Goal: Task Accomplishment & Management: Complete application form

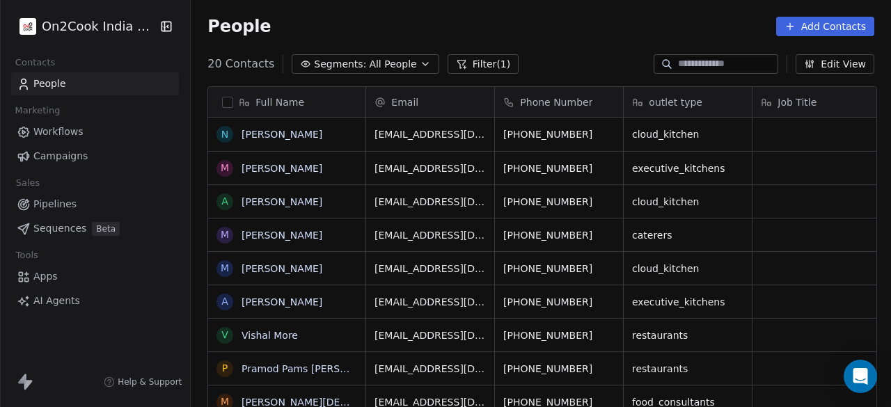
scroll to position [347, 692]
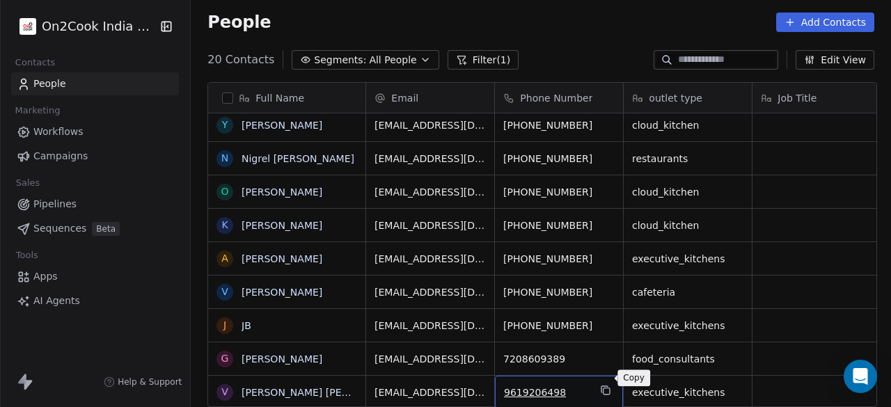
click at [605, 385] on icon "grid" at bounding box center [605, 390] width 11 height 11
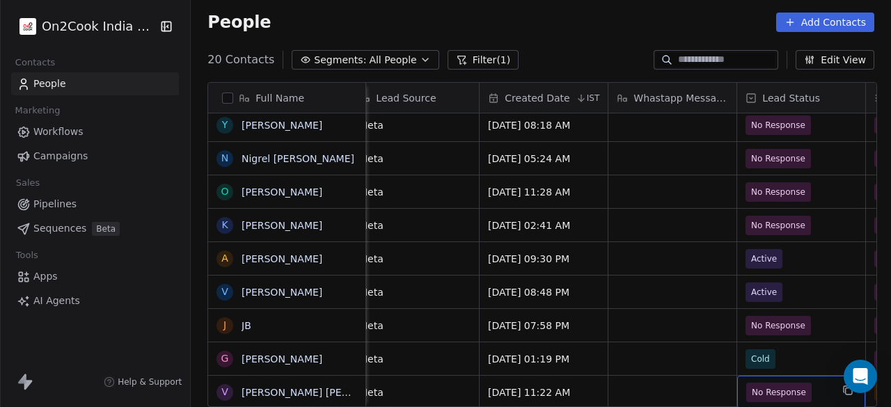
scroll to position [10, 1045]
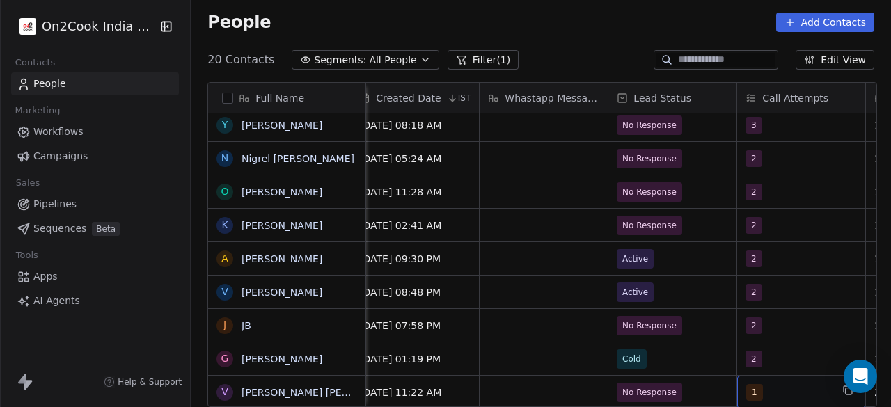
click at [749, 384] on span "1" at bounding box center [754, 392] width 17 height 17
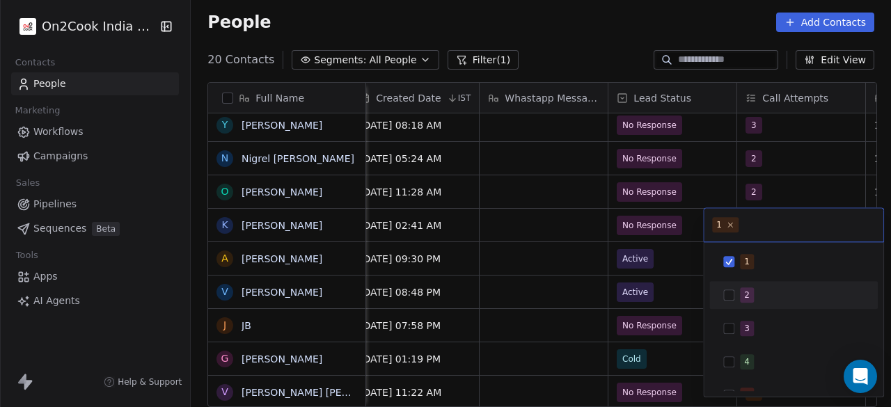
click at [725, 300] on button "Suggestions" at bounding box center [728, 294] width 11 height 11
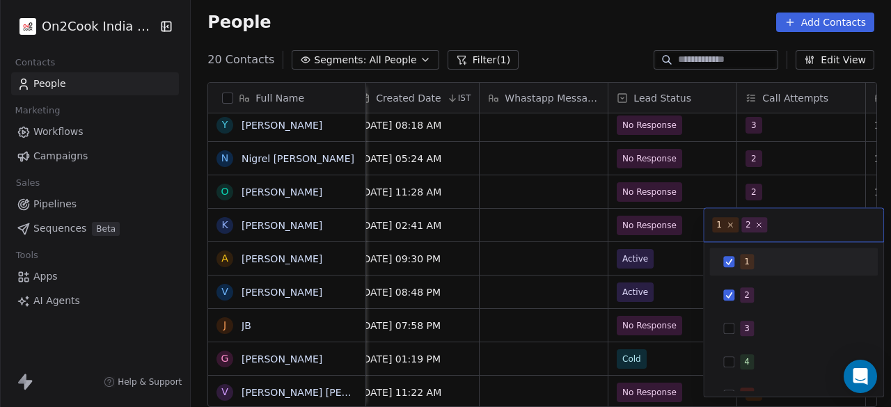
click at [728, 261] on button "Suggestions" at bounding box center [728, 261] width 11 height 11
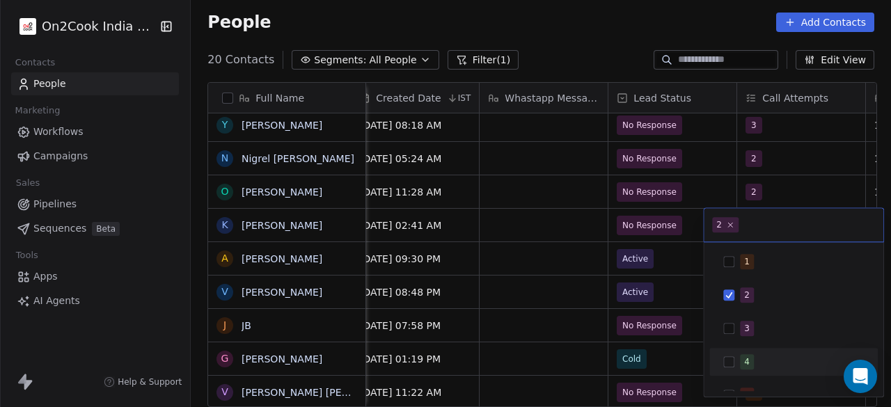
click at [690, 374] on html "On2Cook India Pvt. Ltd. Contacts People Marketing Workflows Campaigns Sales Pip…" at bounding box center [445, 203] width 891 height 407
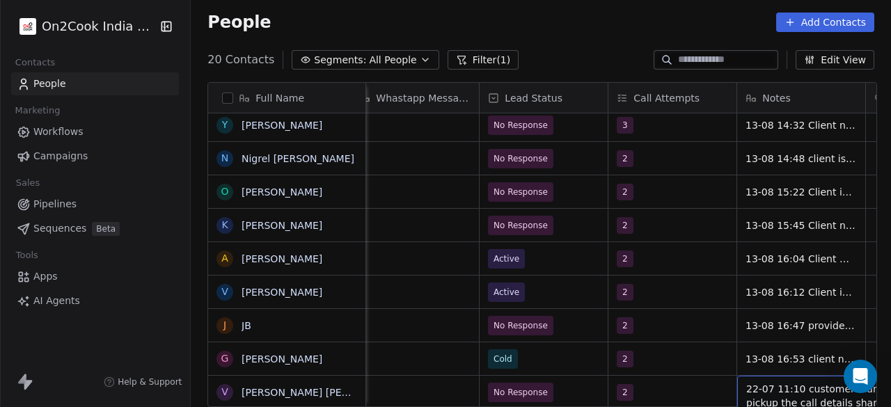
scroll to position [10, 1303]
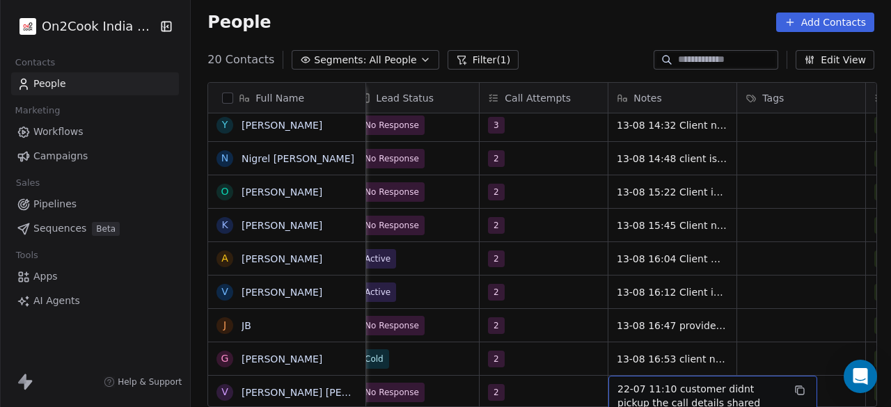
click at [617, 382] on span "22-07 11:10 customer didnt pickup the call details shared" at bounding box center [700, 396] width 166 height 28
click at [619, 382] on span "22-07 11:10 customer didnt pickup the call details shared" at bounding box center [700, 396] width 166 height 28
click at [617, 382] on span "22-07 11:10 customer didnt pickup the call details shared" at bounding box center [700, 396] width 166 height 28
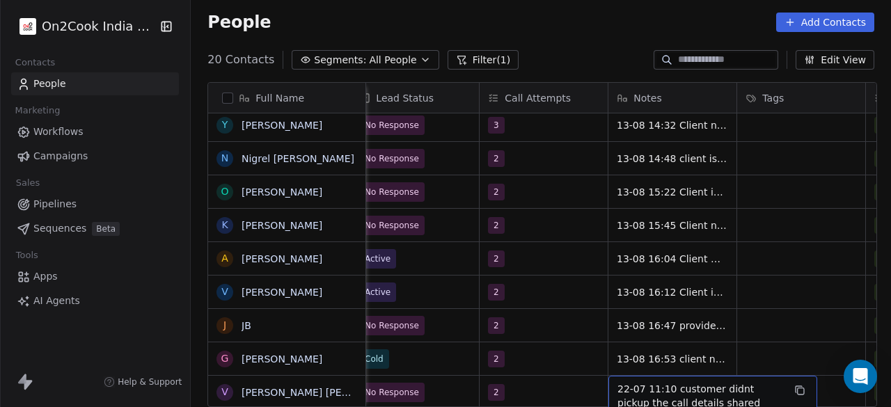
click at [617, 382] on span "22-07 11:10 customer didnt pickup the call details shared" at bounding box center [700, 396] width 166 height 28
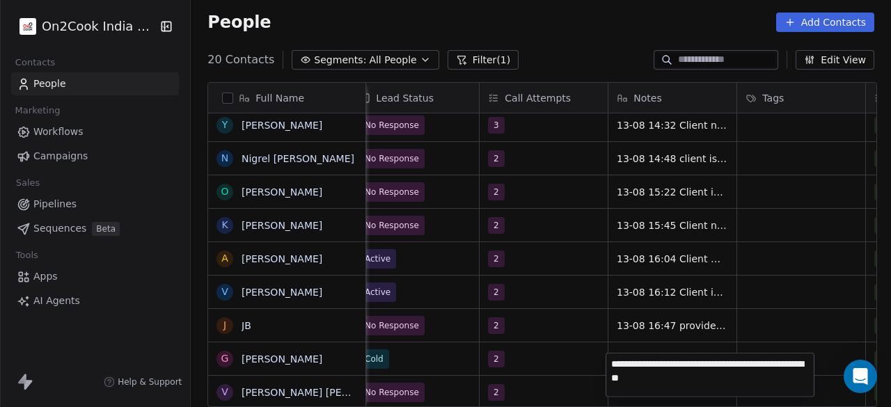
click at [611, 363] on textarea "**********" at bounding box center [709, 374] width 207 height 43
type textarea "**********"
click at [832, 383] on html "On2Cook India Pvt. Ltd. Contacts People Marketing Workflows Campaigns Sales Pip…" at bounding box center [445, 203] width 891 height 407
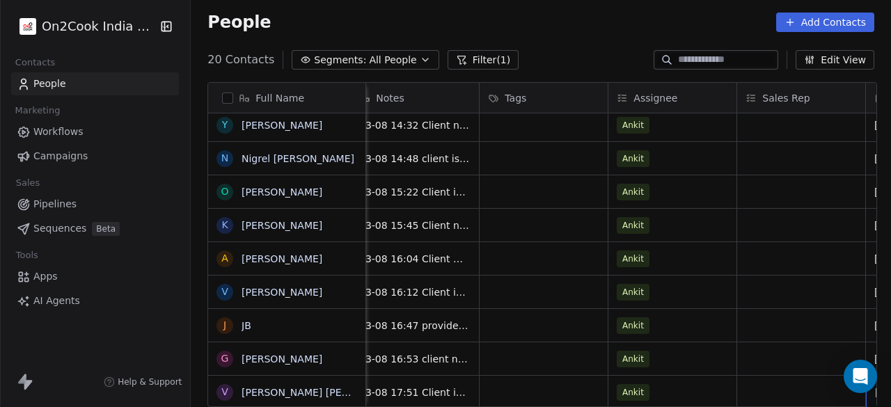
scroll to position [10, 1689]
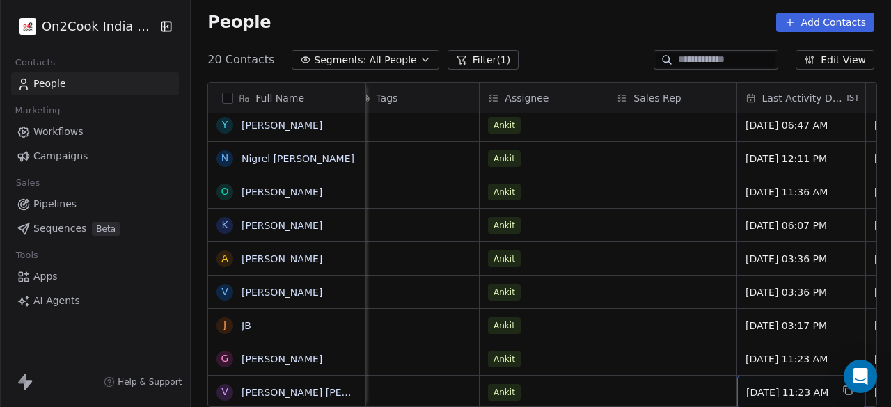
click at [778, 385] on span "[DATE] 11:23 AM" at bounding box center [788, 392] width 85 height 14
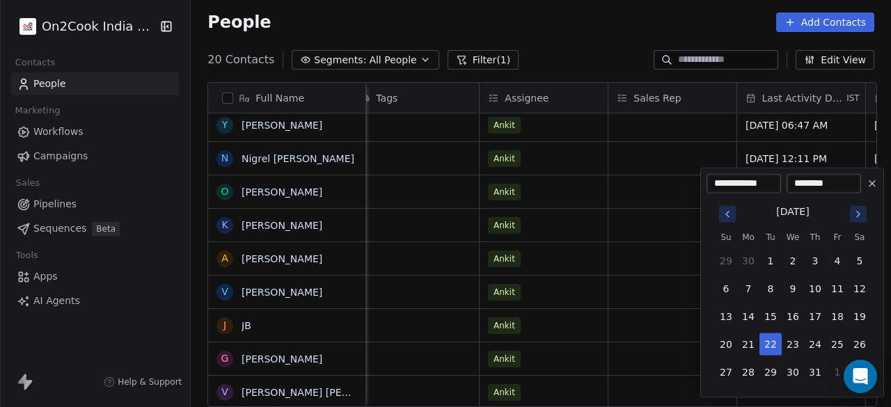
click at [854, 212] on icon "Go to next month" at bounding box center [857, 214] width 11 height 11
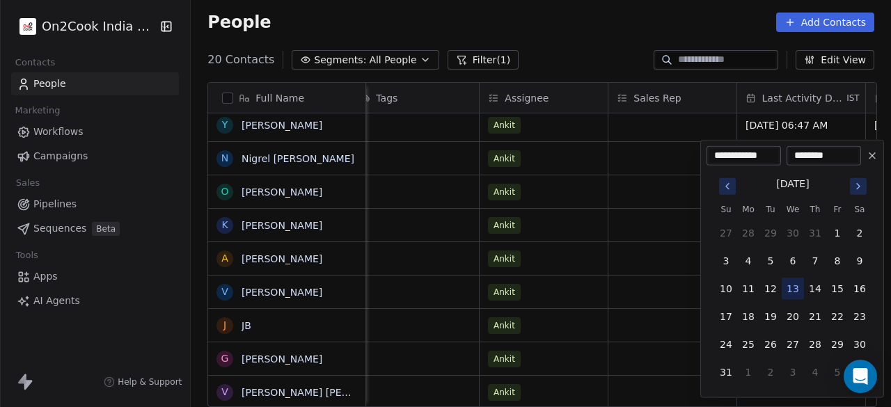
click at [795, 289] on button "13" at bounding box center [792, 289] width 22 height 22
type input "**********"
click at [806, 155] on input "********" at bounding box center [823, 156] width 69 height 14
click at [676, 376] on html "On2Cook India Pvt. Ltd. Contacts People Marketing Workflows Campaigns Sales Pip…" at bounding box center [445, 203] width 891 height 407
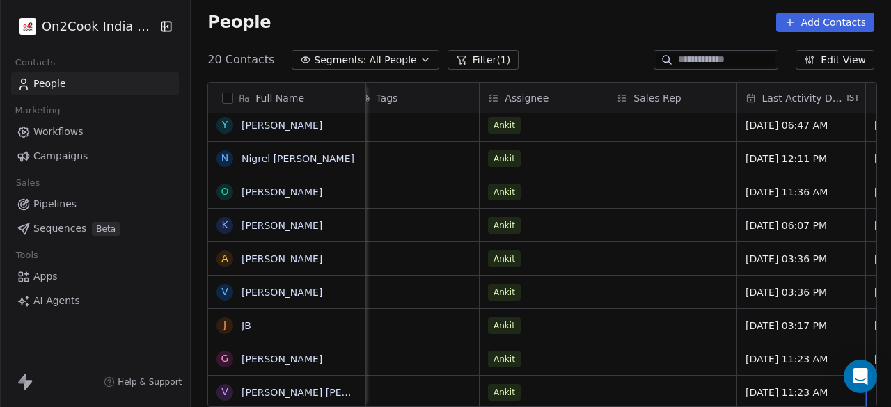
scroll to position [10, 1817]
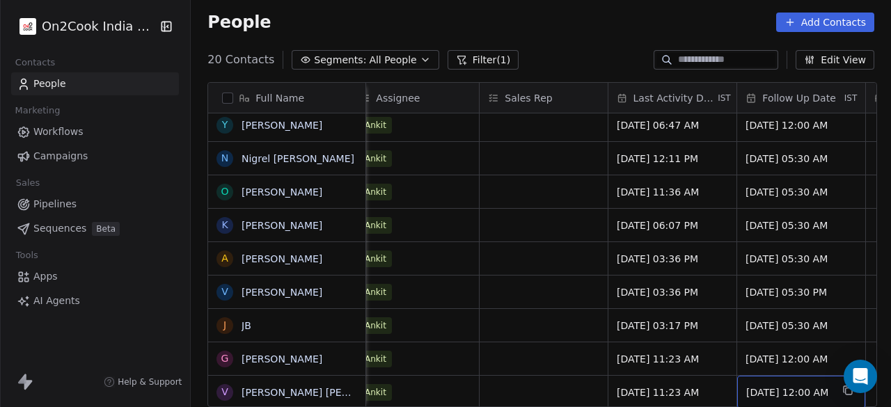
click at [775, 385] on span "[DATE] 12:00 AM" at bounding box center [788, 392] width 85 height 14
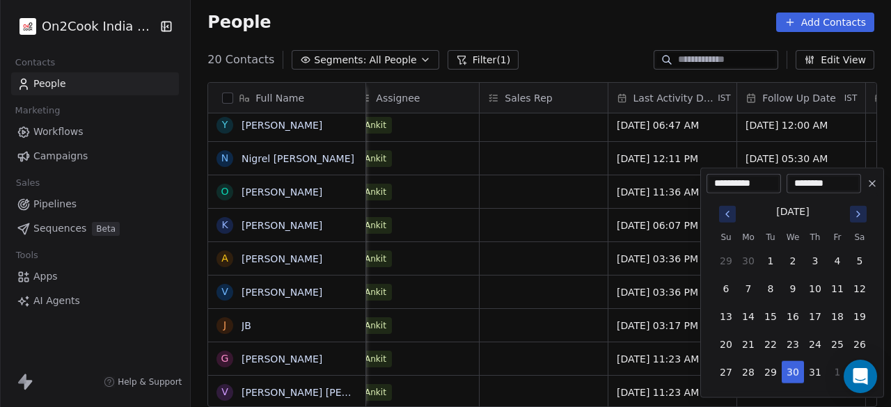
click at [859, 212] on icon "Go to next month" at bounding box center [857, 214] width 11 height 11
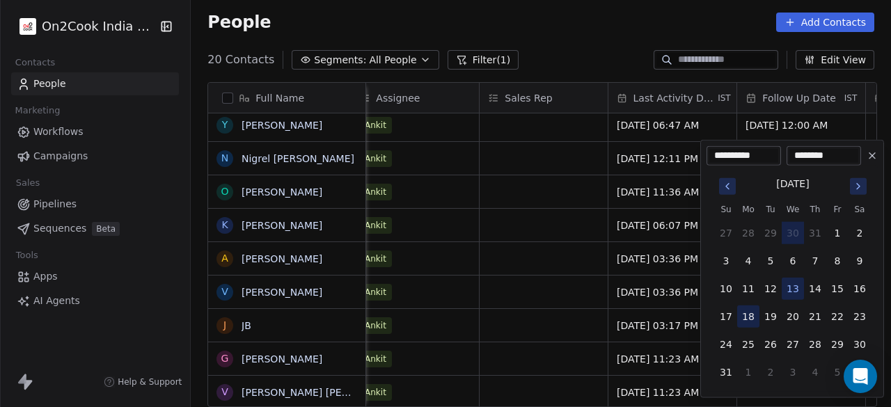
click at [745, 319] on button "18" at bounding box center [748, 316] width 22 height 22
type input "**********"
click at [571, 385] on html "On2Cook India Pvt. Ltd. Contacts People Marketing Workflows Campaigns Sales Pip…" at bounding box center [445, 203] width 891 height 407
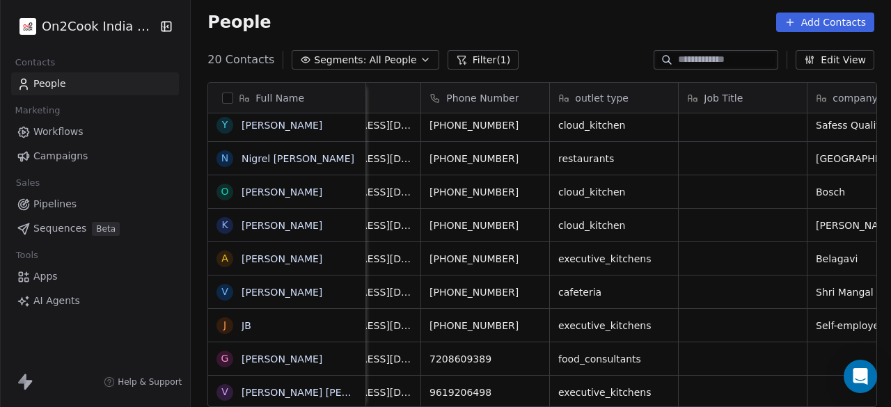
scroll to position [10, 0]
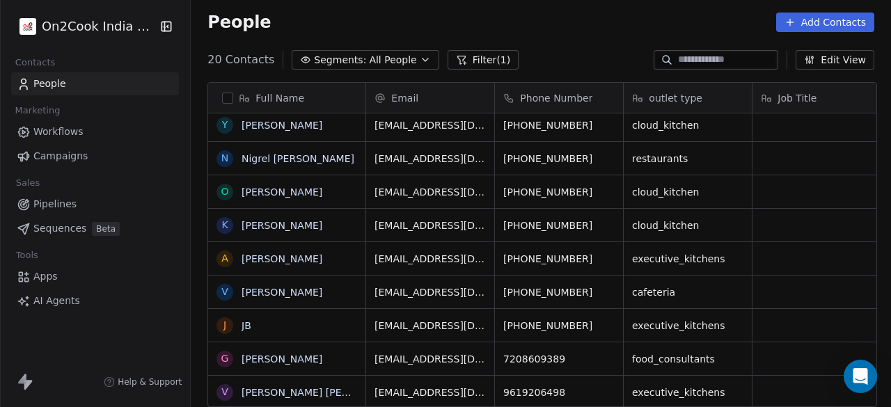
click at [132, 349] on div "On2Cook India Pvt. Ltd. Contacts People Marketing Workflows Campaigns Sales Pip…" at bounding box center [95, 203] width 190 height 407
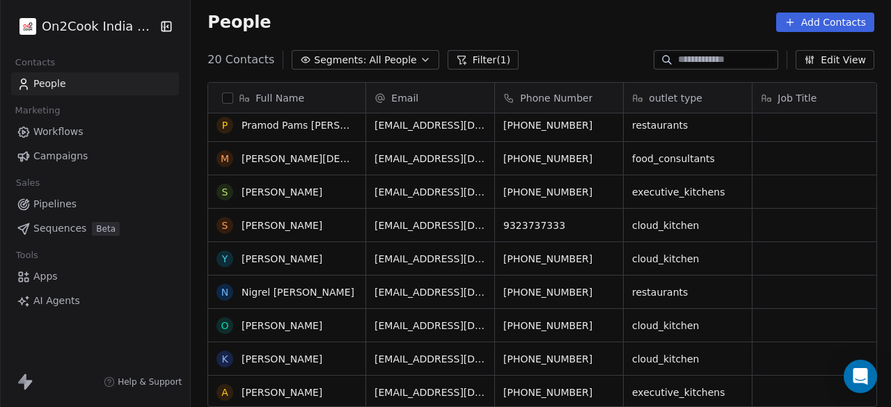
scroll to position [0, 0]
